Goal: Navigation & Orientation: Understand site structure

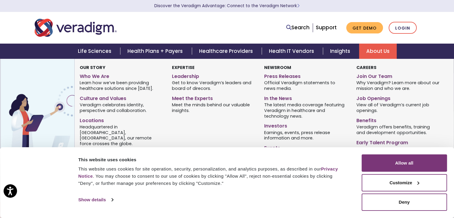
click at [378, 51] on link "About Us" at bounding box center [378, 51] width 38 height 15
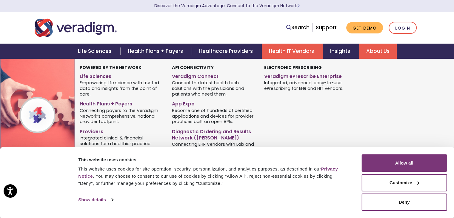
click at [293, 54] on link "Health IT Vendors" at bounding box center [292, 51] width 61 height 15
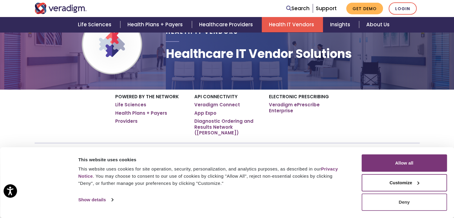
click at [410, 201] on button "Deny" at bounding box center [404, 202] width 85 height 17
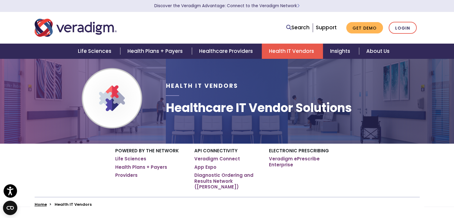
scroll to position [0, 0]
